Goal: Transaction & Acquisition: Book appointment/travel/reservation

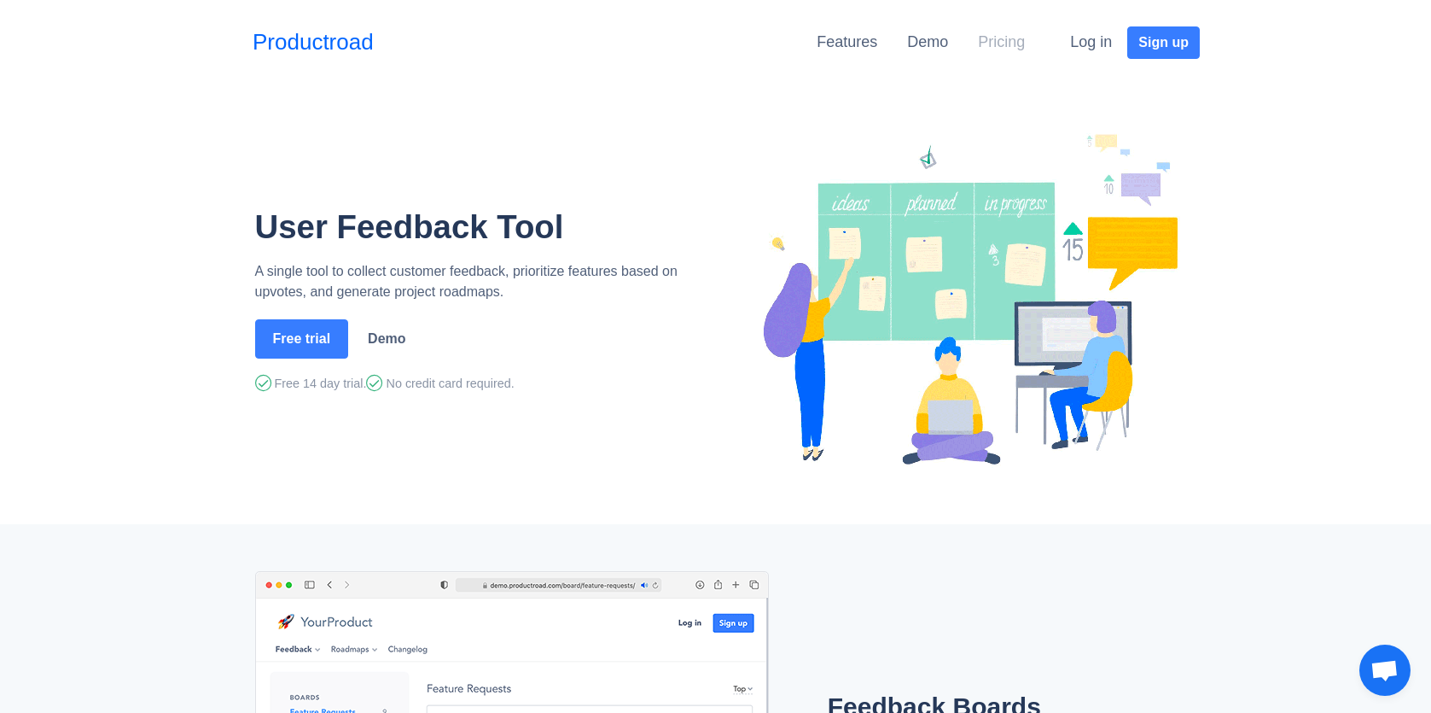
click at [1012, 42] on link "Pricing" at bounding box center [1001, 41] width 47 height 17
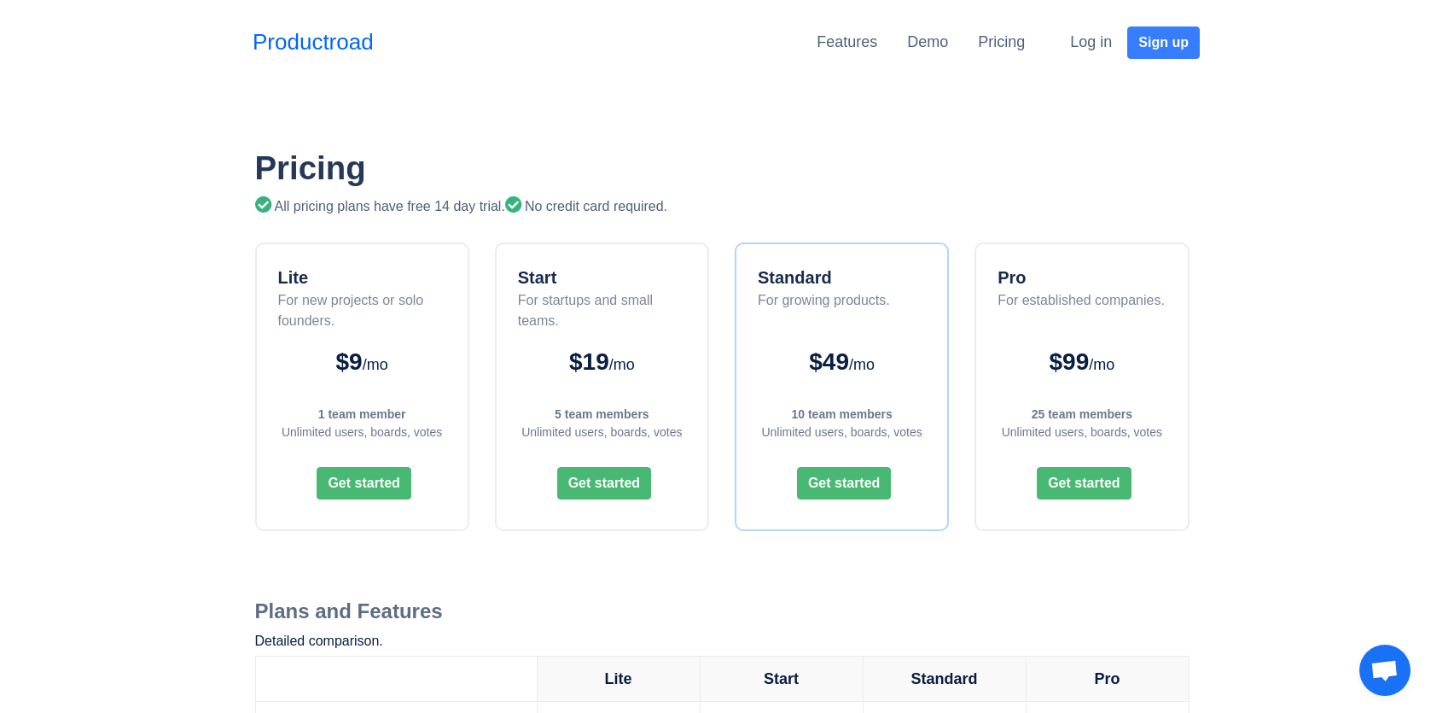
click at [282, 22] on div "Productroad" at bounding box center [318, 42] width 130 height 42
click at [285, 31] on link "Productroad" at bounding box center [313, 42] width 121 height 33
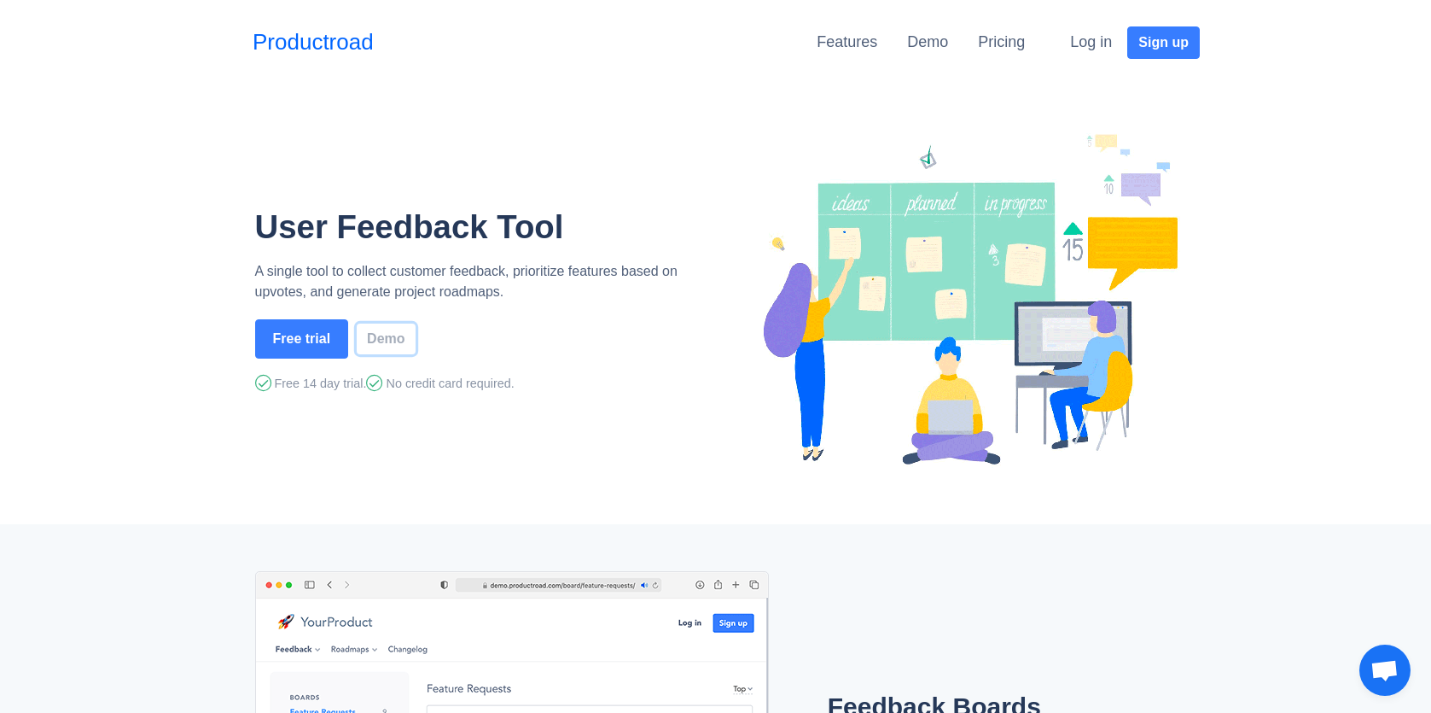
click at [390, 350] on link "Demo" at bounding box center [386, 338] width 58 height 31
